Goal: Task Accomplishment & Management: Complete application form

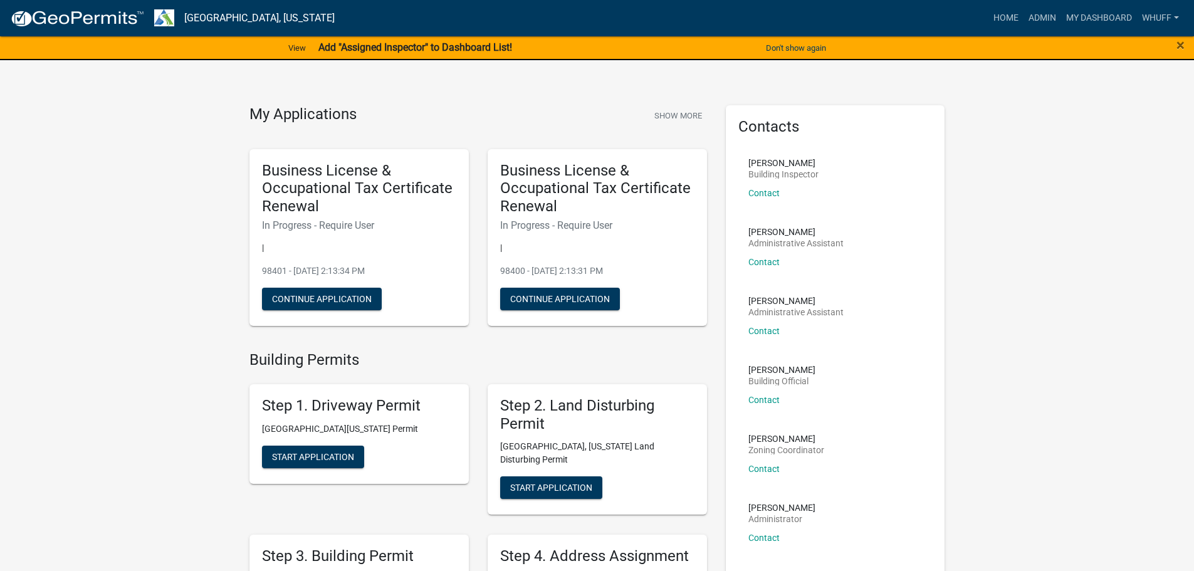
scroll to position [125, 0]
click at [1047, 19] on link "Admin" at bounding box center [1042, 18] width 38 height 24
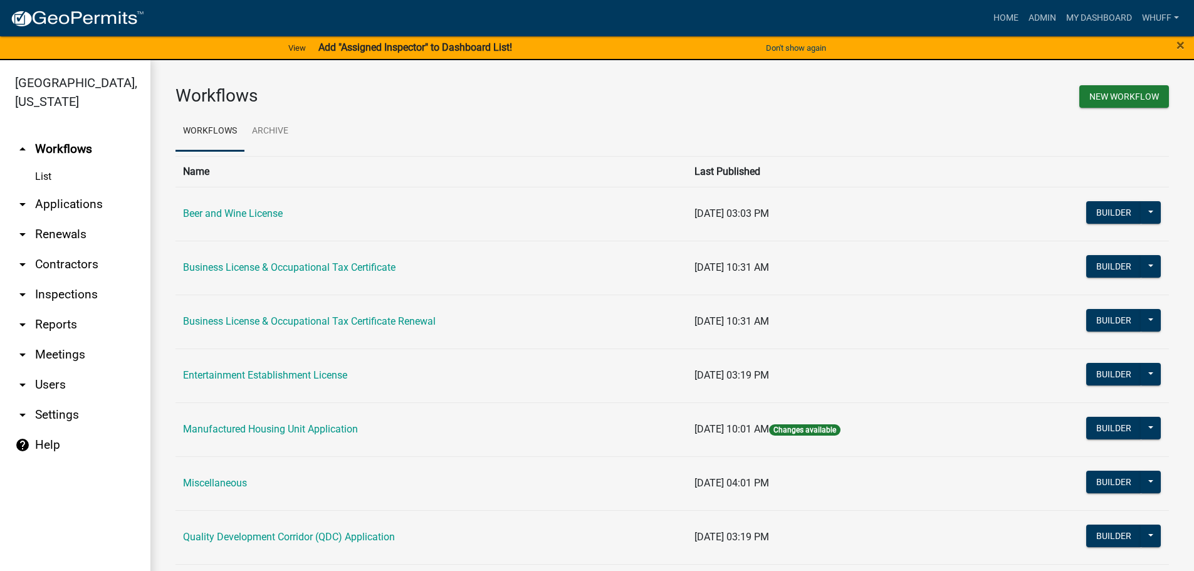
click at [86, 189] on link "arrow_drop_down Applications" at bounding box center [75, 204] width 150 height 30
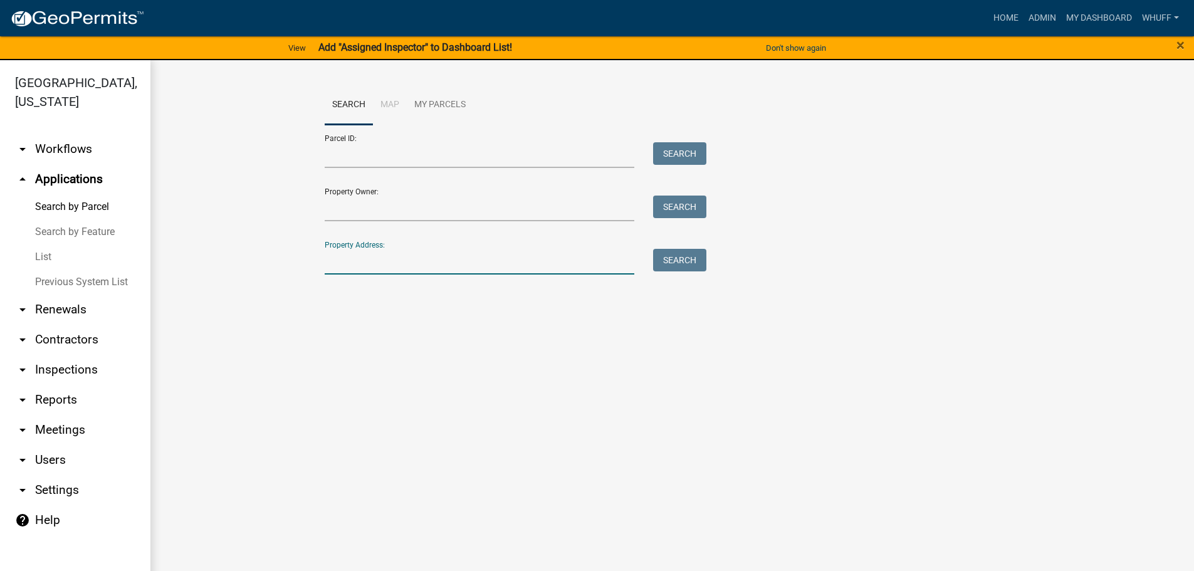
click at [479, 259] on input "Property Address:" at bounding box center [480, 262] width 310 height 26
type input "115 Corp Park"
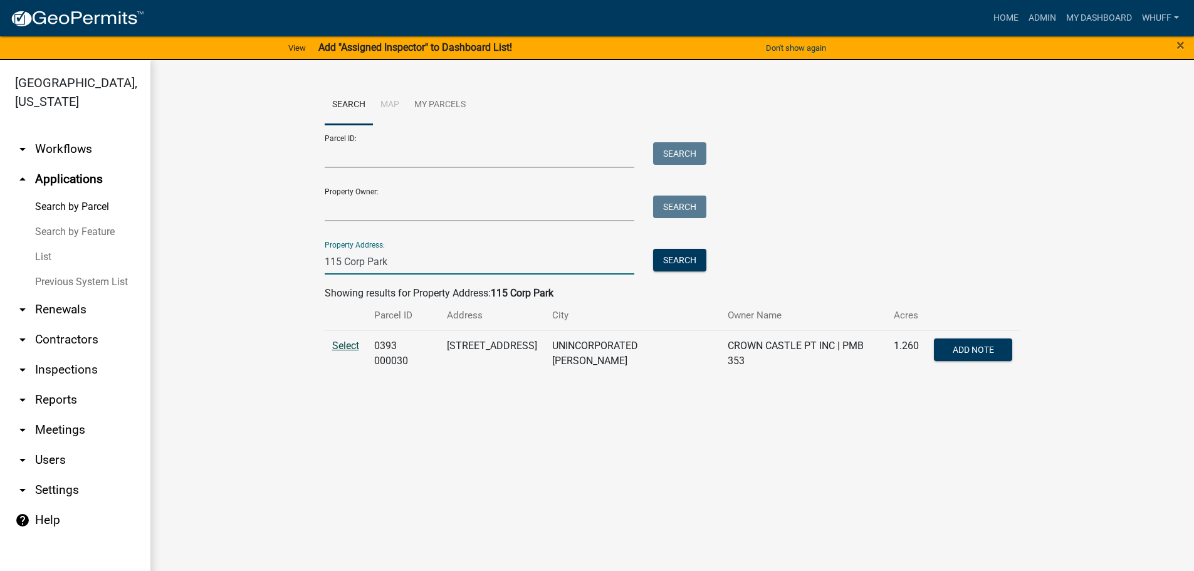
click at [336, 350] on span "Select" at bounding box center [345, 346] width 27 height 12
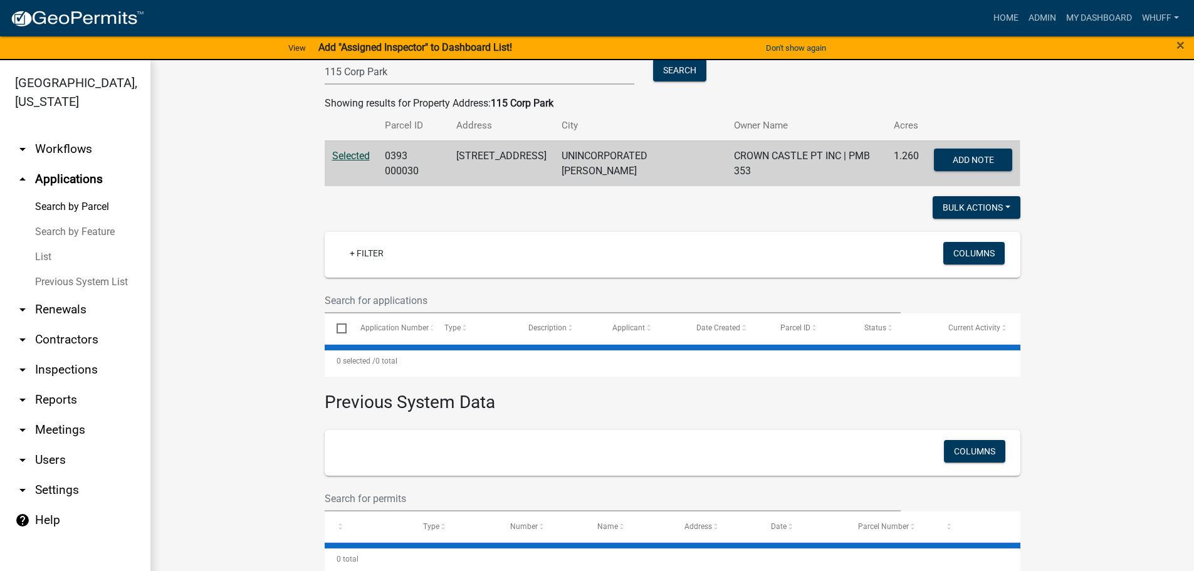
scroll to position [204, 0]
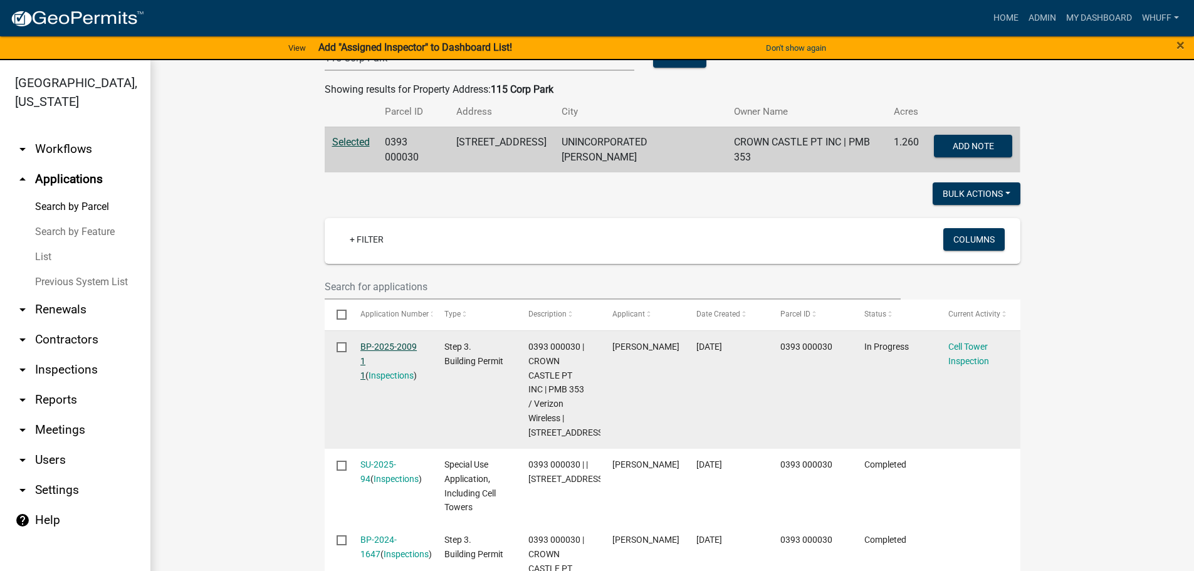
click at [390, 342] on link "BP-2025-2009 1 1" at bounding box center [388, 361] width 56 height 39
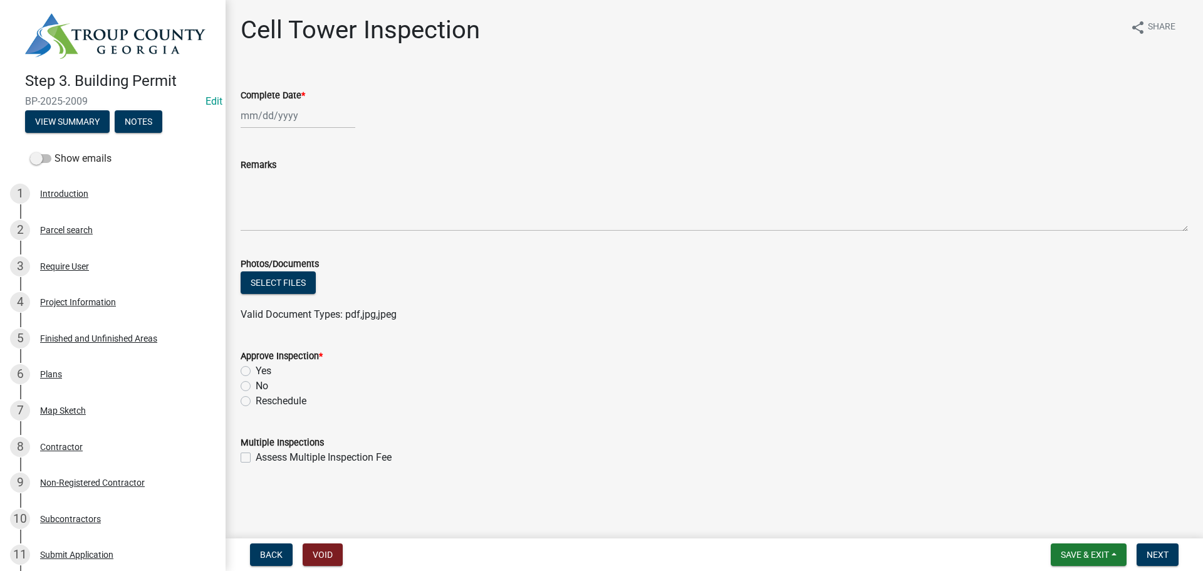
click at [287, 110] on div at bounding box center [298, 116] width 115 height 26
select select "8"
select select "2025"
click at [254, 237] on div "18" at bounding box center [253, 242] width 20 height 20
type input "[DATE]"
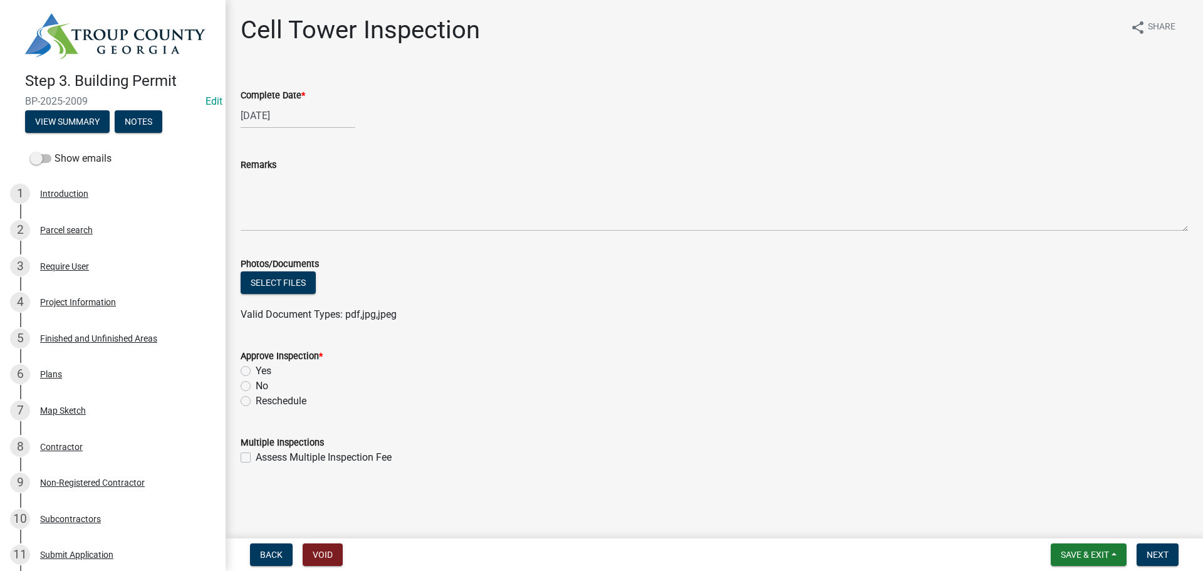
click at [256, 372] on label "Yes" at bounding box center [264, 370] width 16 height 15
click at [256, 372] on input "Yes" at bounding box center [260, 367] width 8 height 8
radio input "true"
click at [661, 377] on div "Yes" at bounding box center [714, 370] width 947 height 15
click at [884, 320] on div "Valid Document Types: pdf,jpg,jpeg" at bounding box center [714, 314] width 966 height 15
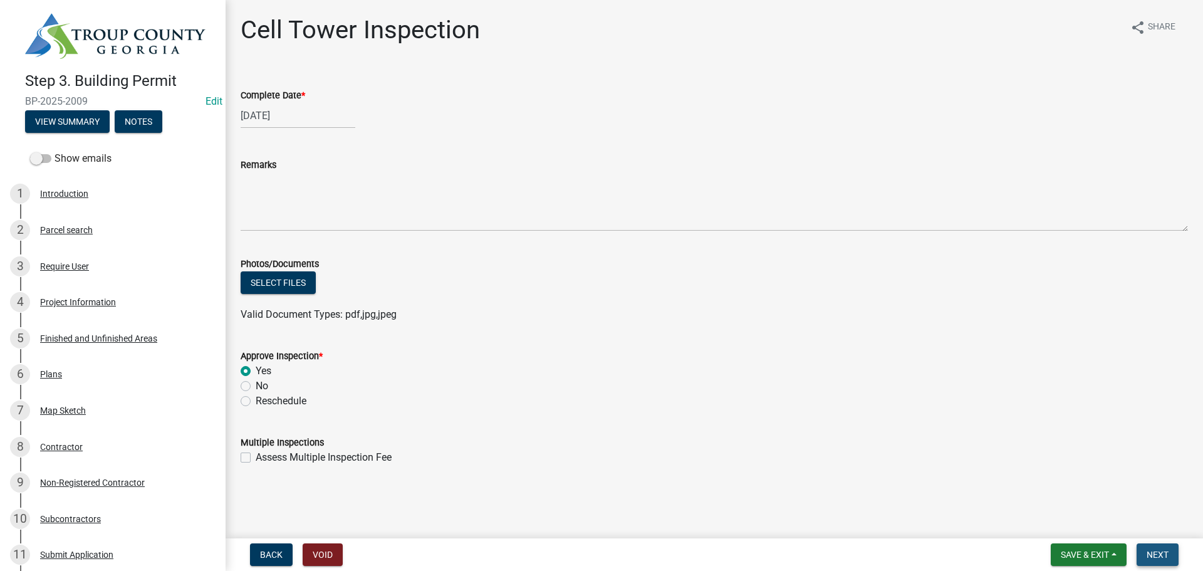
click at [1145, 546] on button "Next" at bounding box center [1158, 554] width 42 height 23
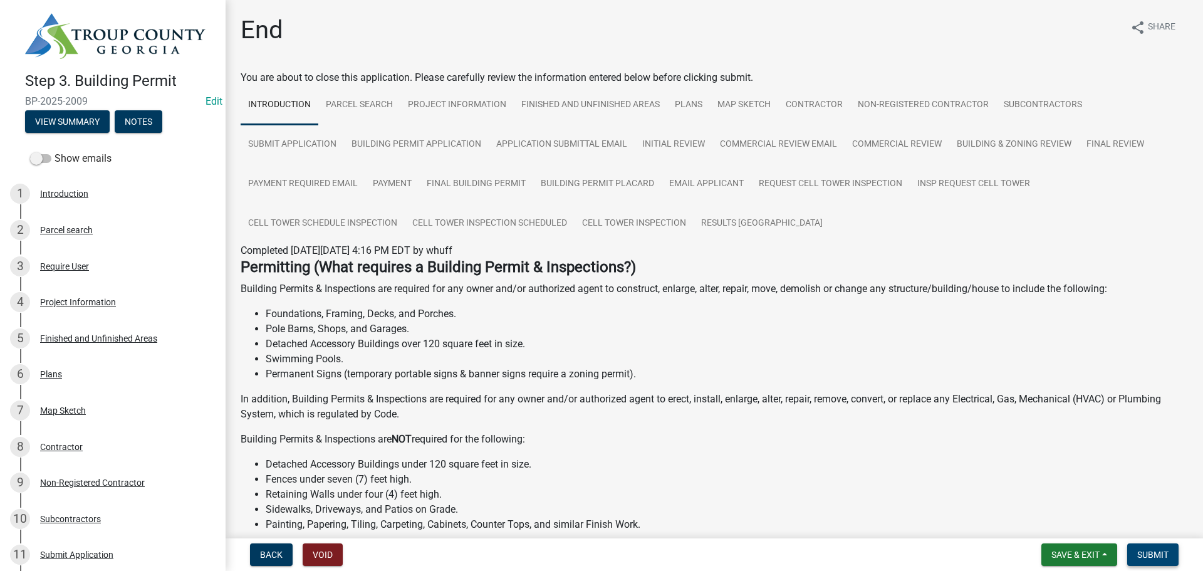
click at [1145, 546] on button "Submit" at bounding box center [1152, 554] width 51 height 23
